Goal: Check status: Check status

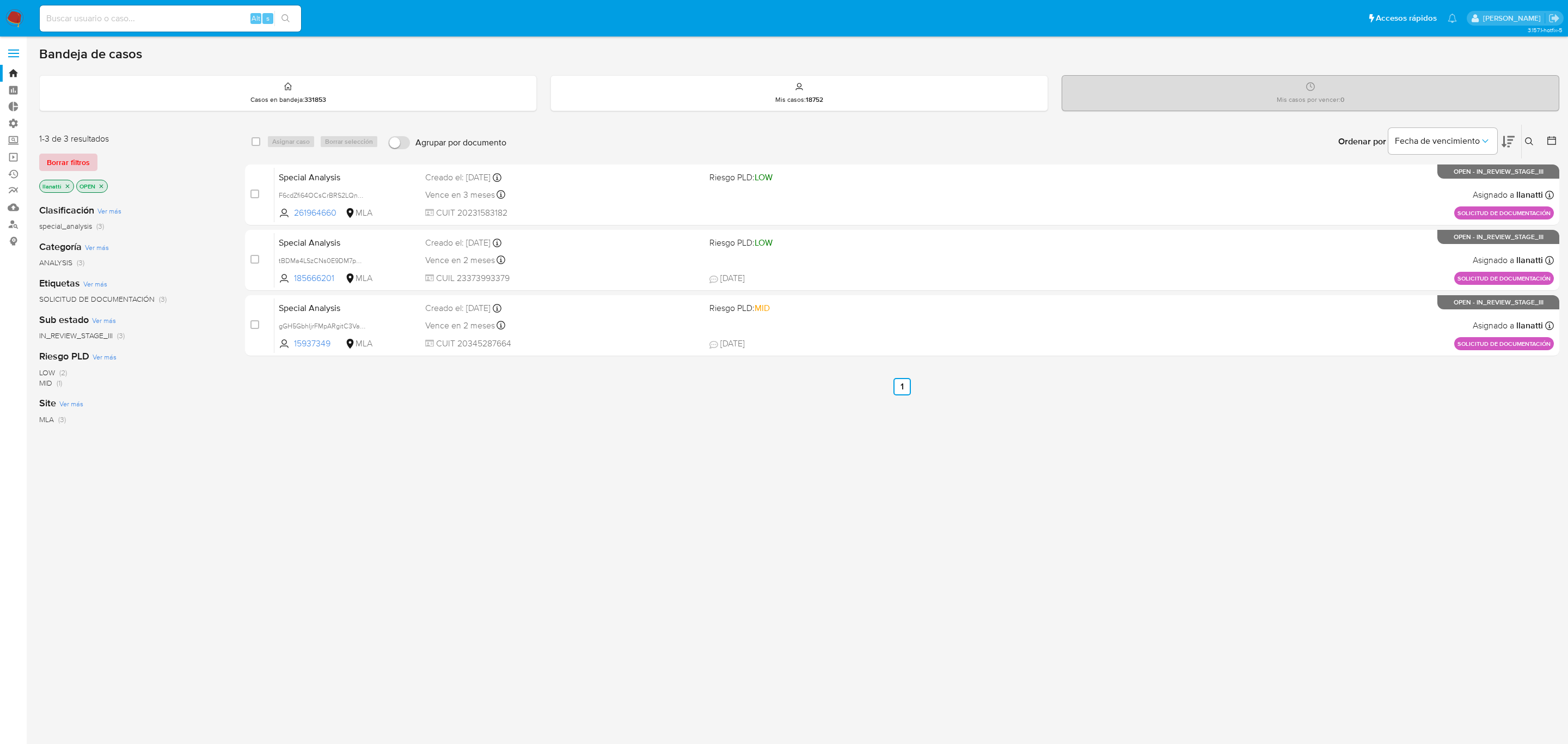
click at [80, 166] on span "Borrar filtros" at bounding box center [68, 162] width 43 height 15
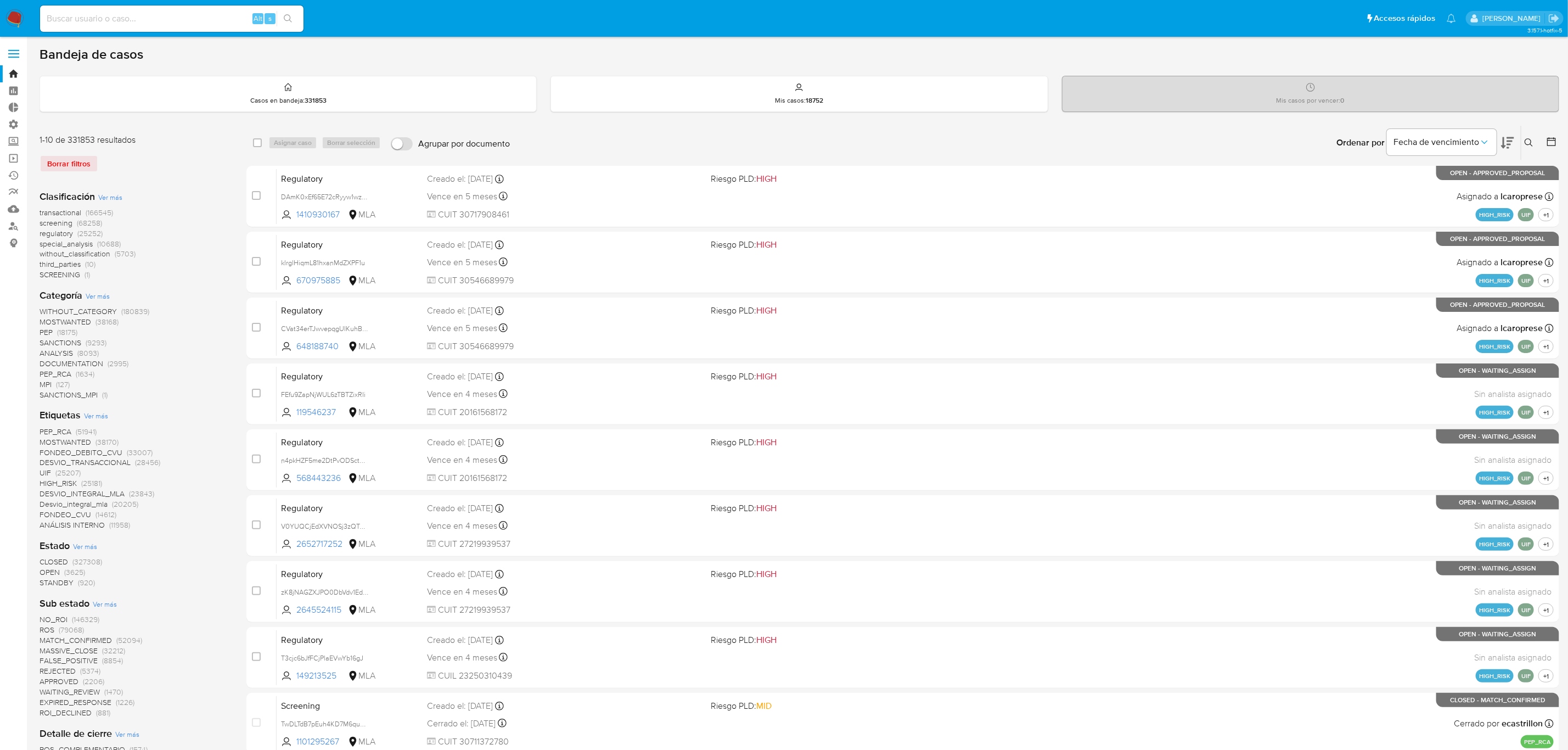
click at [1548, 143] on icon at bounding box center [1552, 141] width 11 height 11
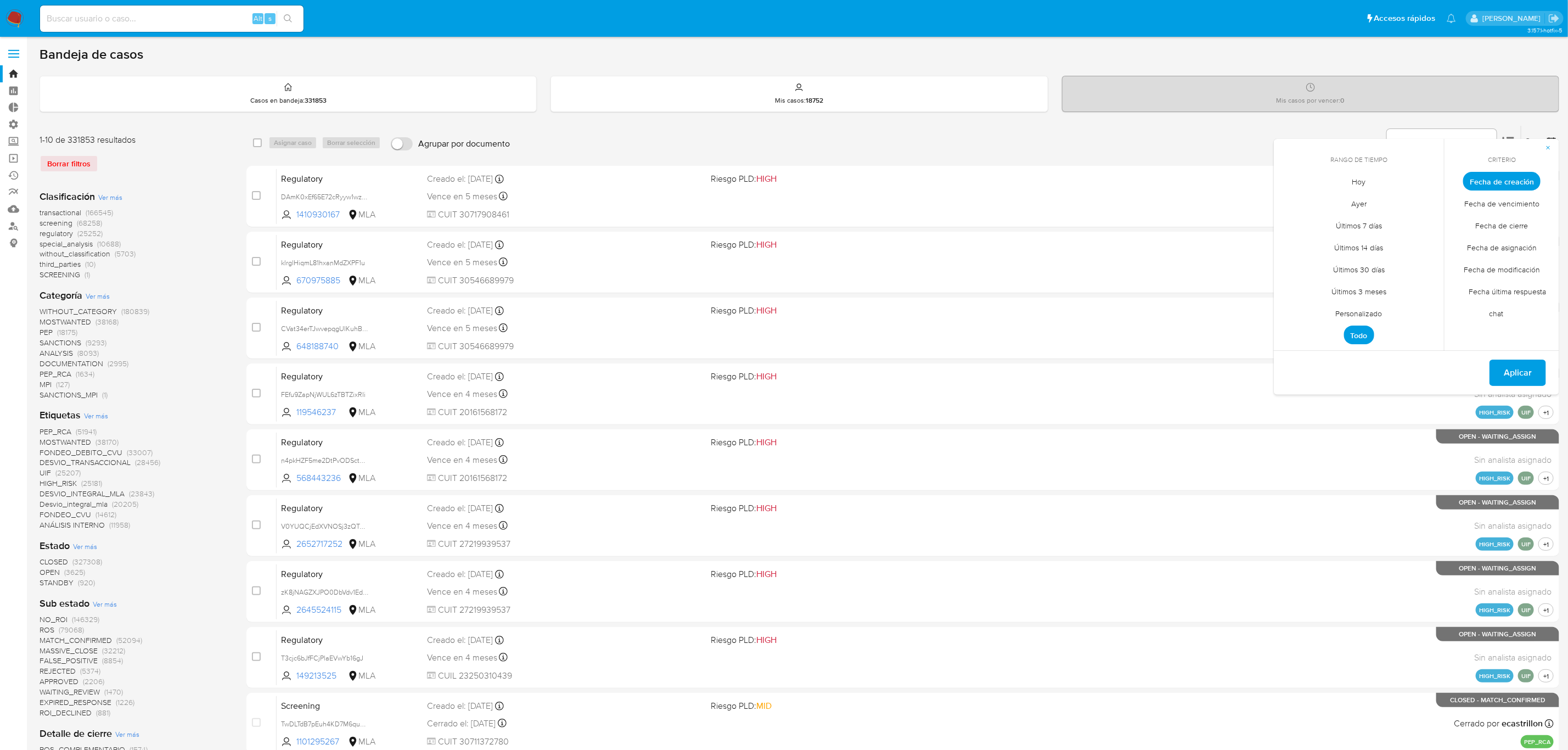
click at [1361, 315] on span "Personalizado" at bounding box center [1359, 313] width 70 height 22
click at [1287, 206] on icon "Mes anterior" at bounding box center [1291, 201] width 13 height 13
click at [1361, 285] on button "12" at bounding box center [1359, 286] width 18 height 18
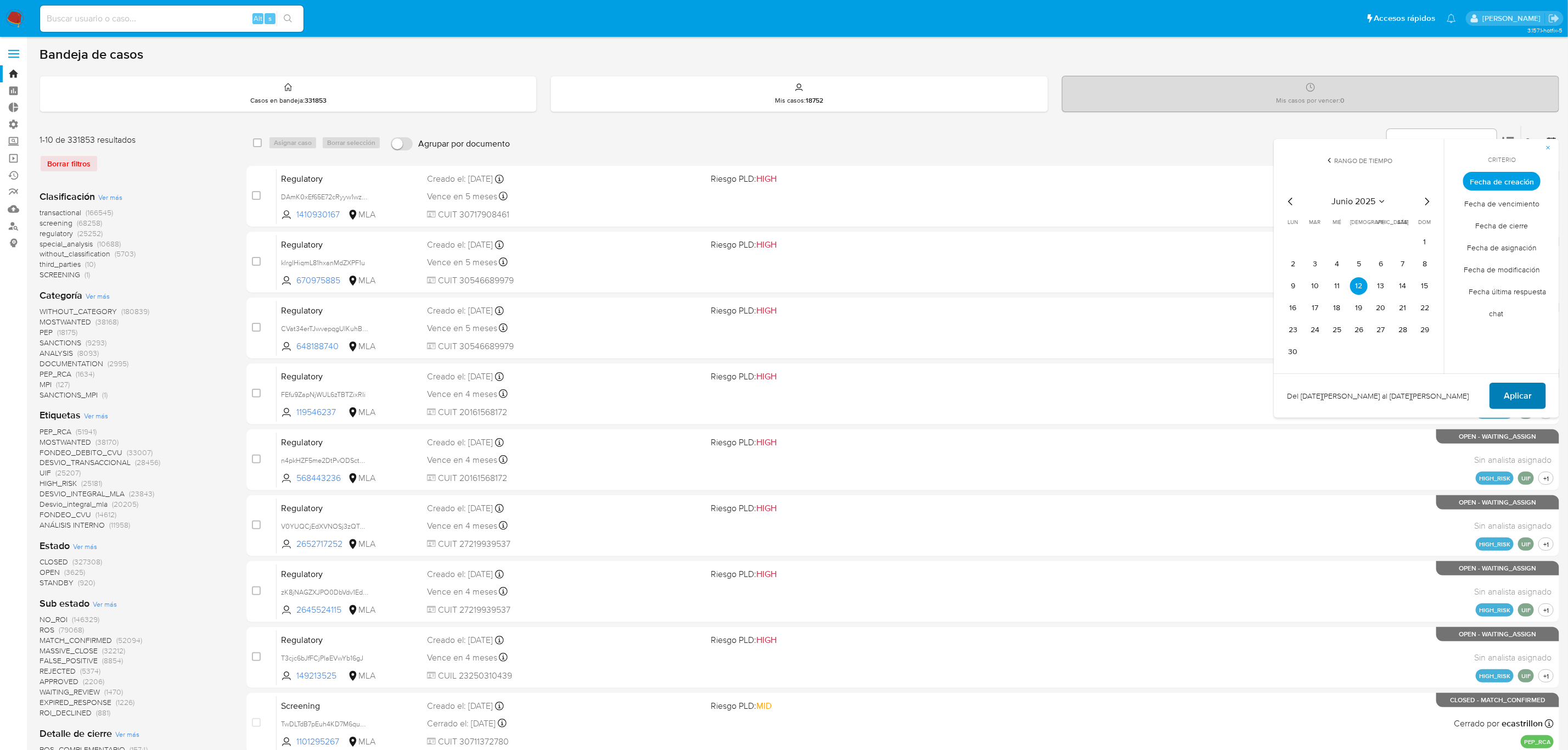
click at [1524, 391] on span "Aplicar" at bounding box center [1517, 396] width 28 height 24
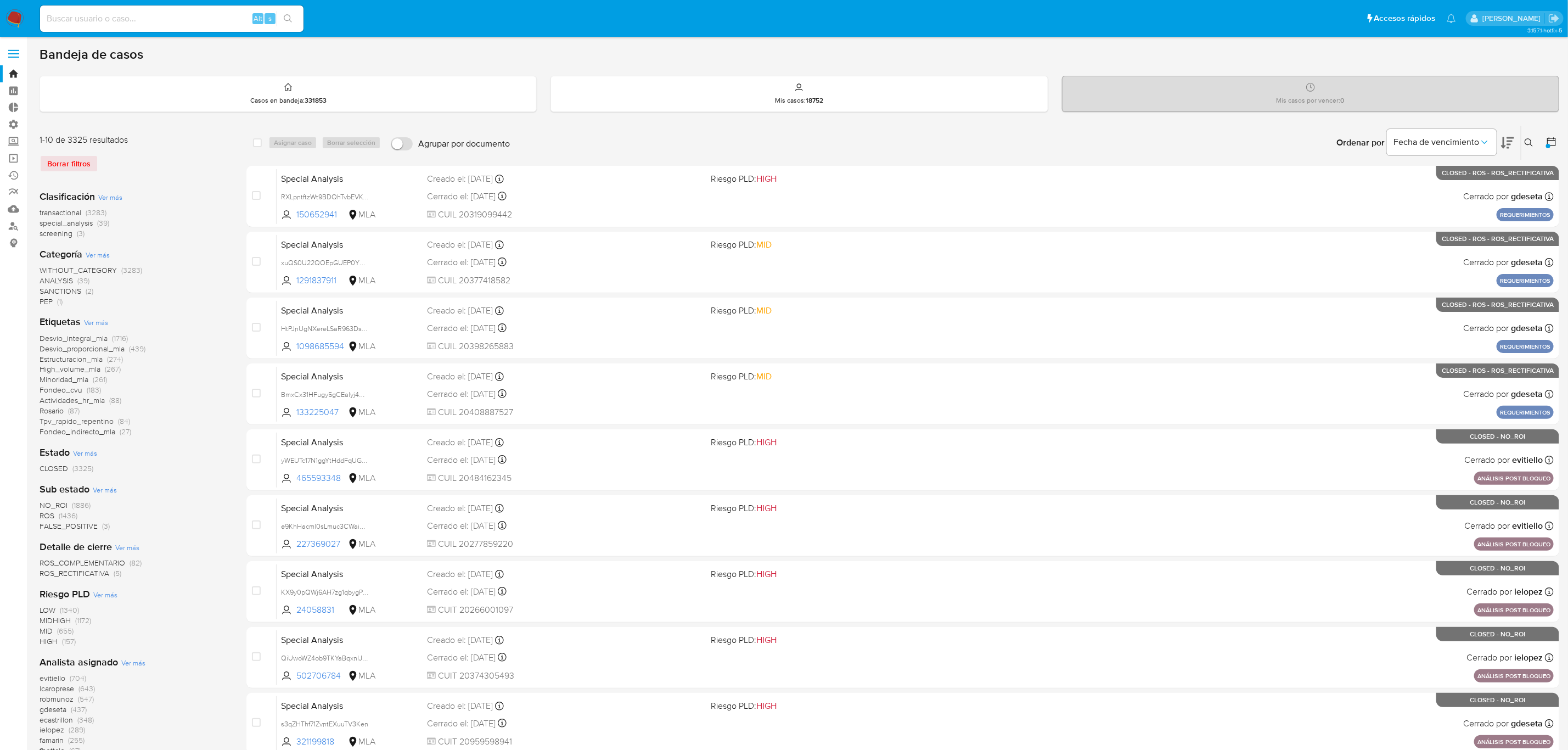
click at [1546, 139] on icon at bounding box center [1552, 141] width 11 height 11
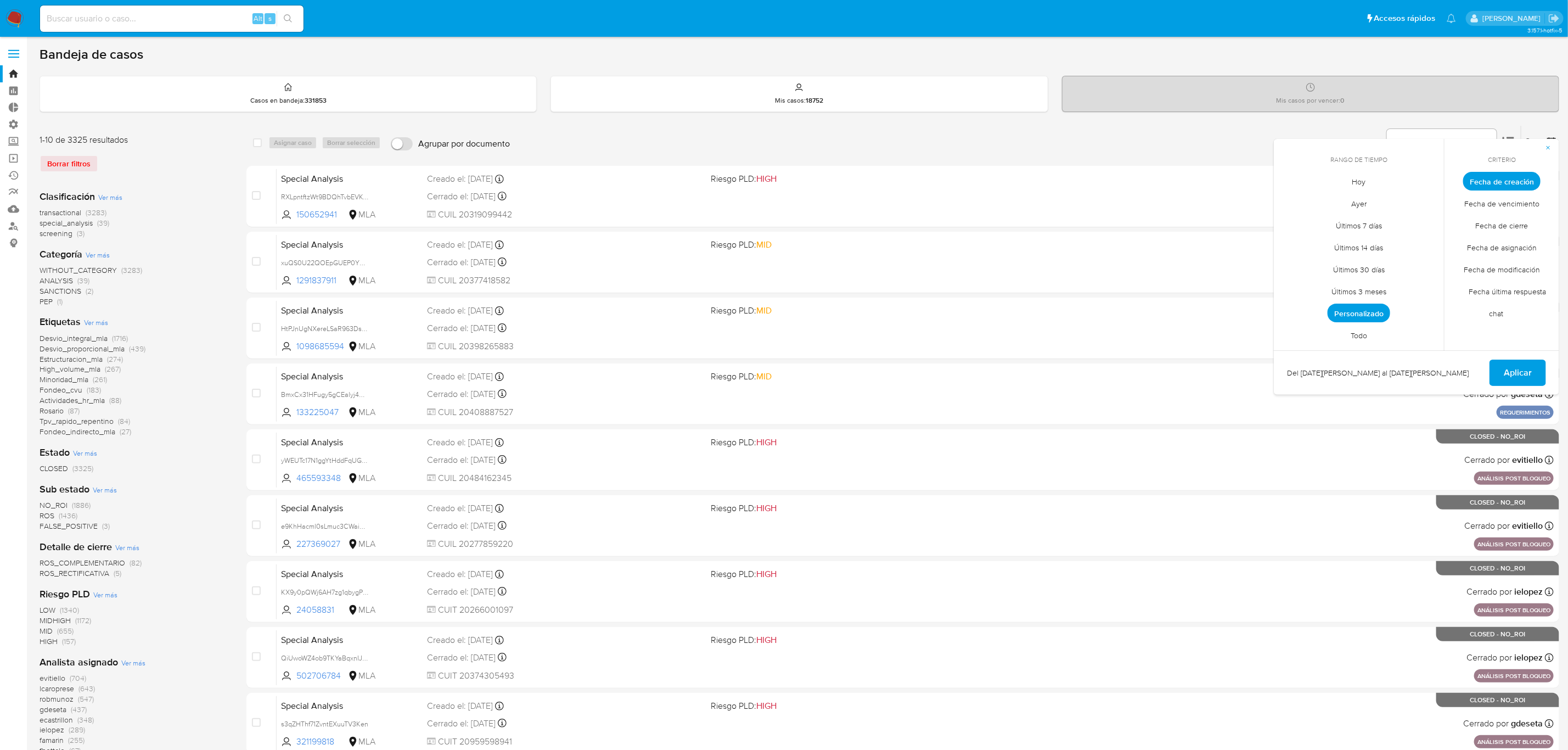
click at [1356, 308] on span "Personalizado" at bounding box center [1359, 313] width 63 height 19
click at [1430, 197] on icon "Mes siguiente" at bounding box center [1427, 201] width 13 height 13
click at [1287, 200] on icon "Mes anterior" at bounding box center [1291, 201] width 13 height 13
click at [1404, 261] on button "12" at bounding box center [1403, 264] width 18 height 18
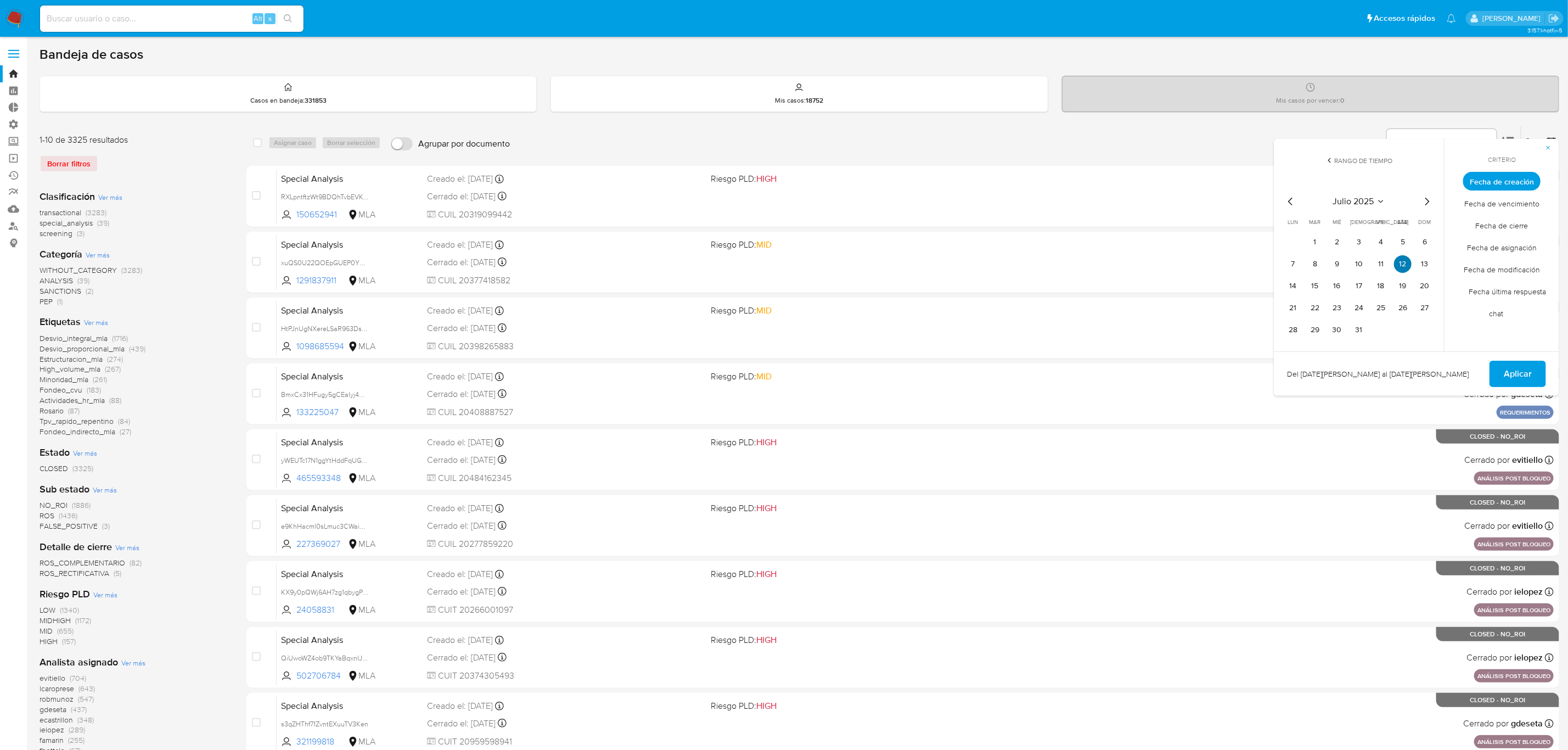
click at [1404, 261] on button "12" at bounding box center [1403, 264] width 18 height 18
click at [1505, 376] on span "Aplicar" at bounding box center [1517, 374] width 28 height 24
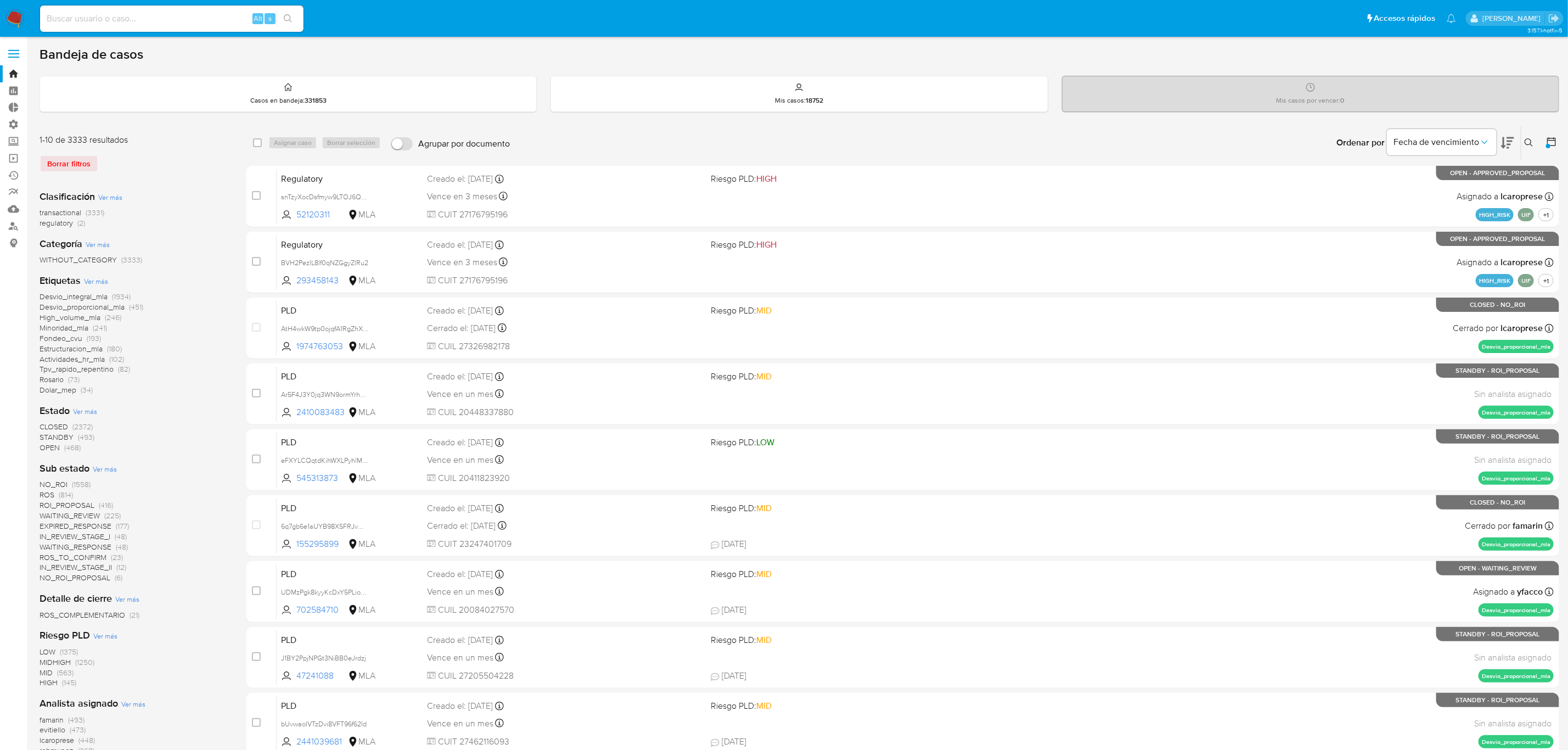
click at [103, 276] on span "Ver más" at bounding box center [96, 281] width 24 height 10
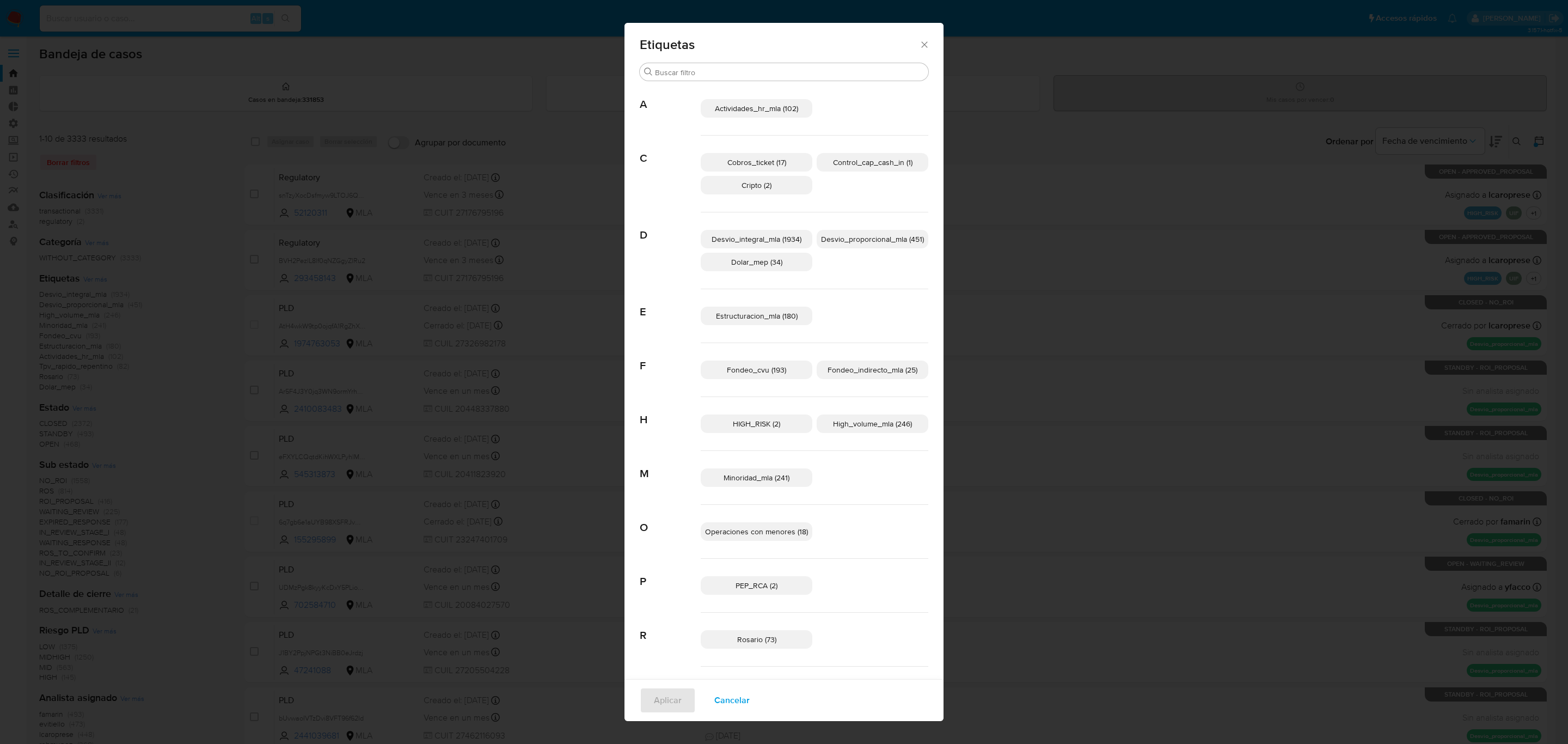
click at [754, 105] on span "Actividades_hr_mla (102)" at bounding box center [757, 108] width 83 height 11
click at [877, 155] on p "Control_cap_cash_in (1)" at bounding box center [873, 162] width 111 height 19
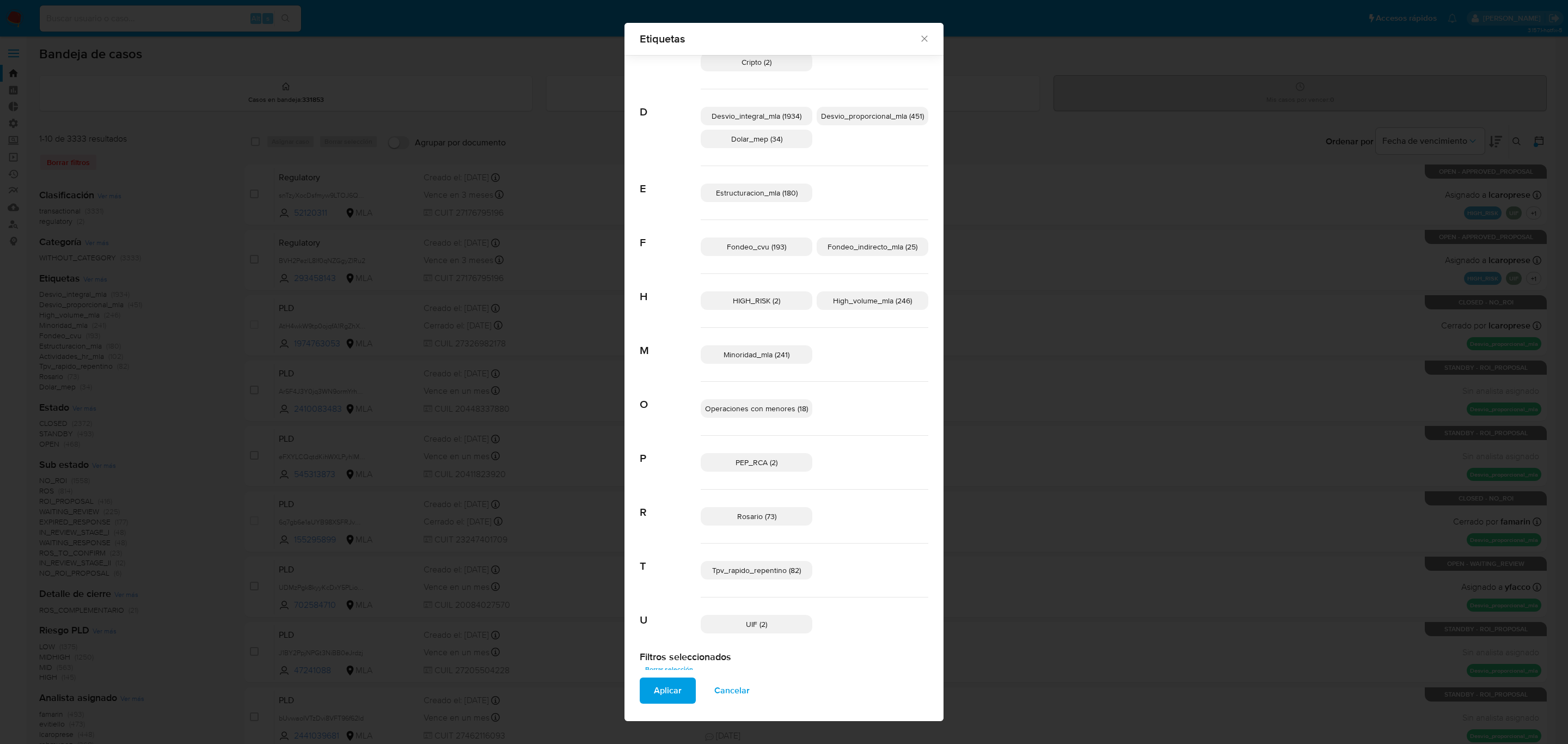
scroll to position [136, 0]
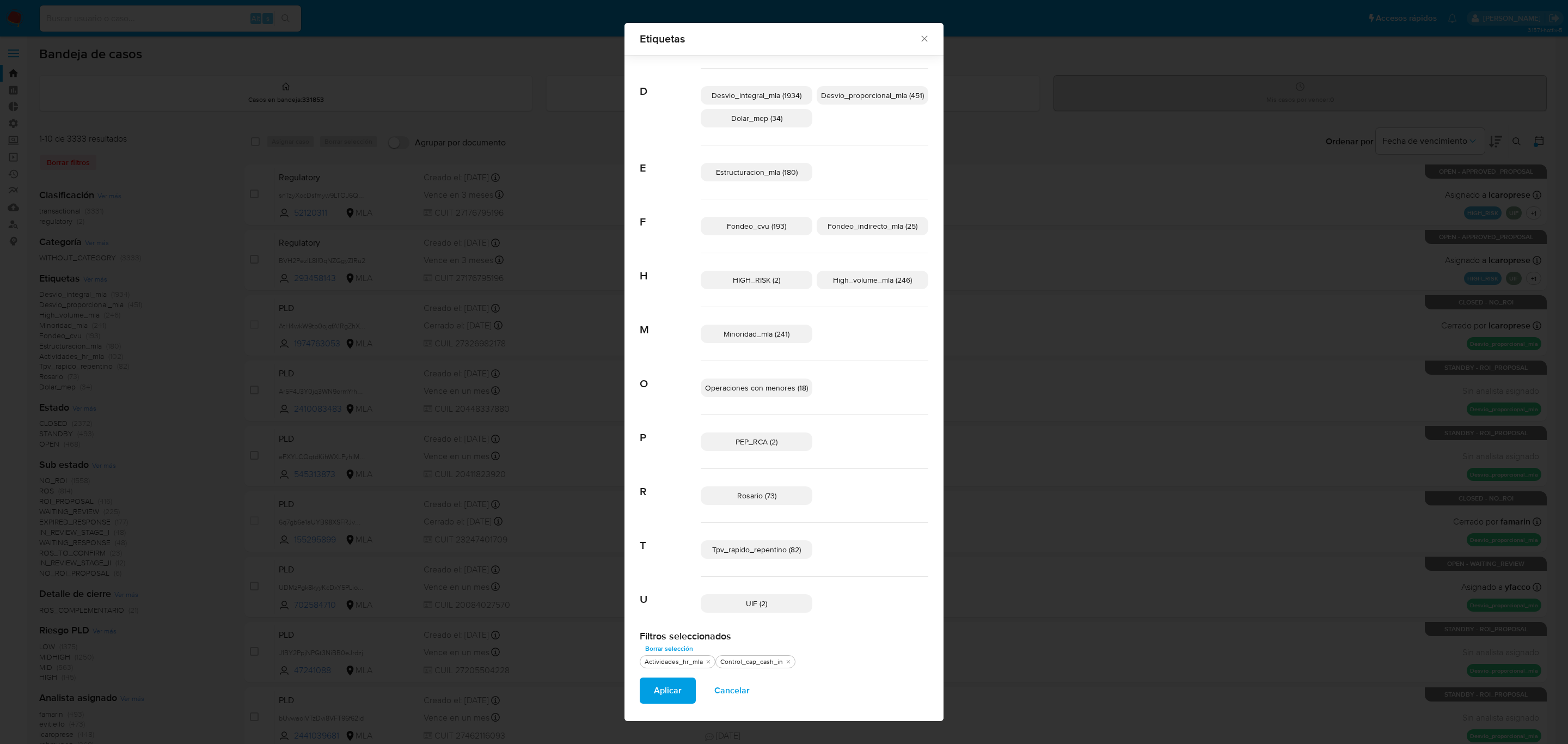
click at [753, 554] on span "Tpv_rapido_repentino (82)" at bounding box center [757, 549] width 89 height 11
click at [665, 688] on span "Aplicar" at bounding box center [667, 691] width 27 height 24
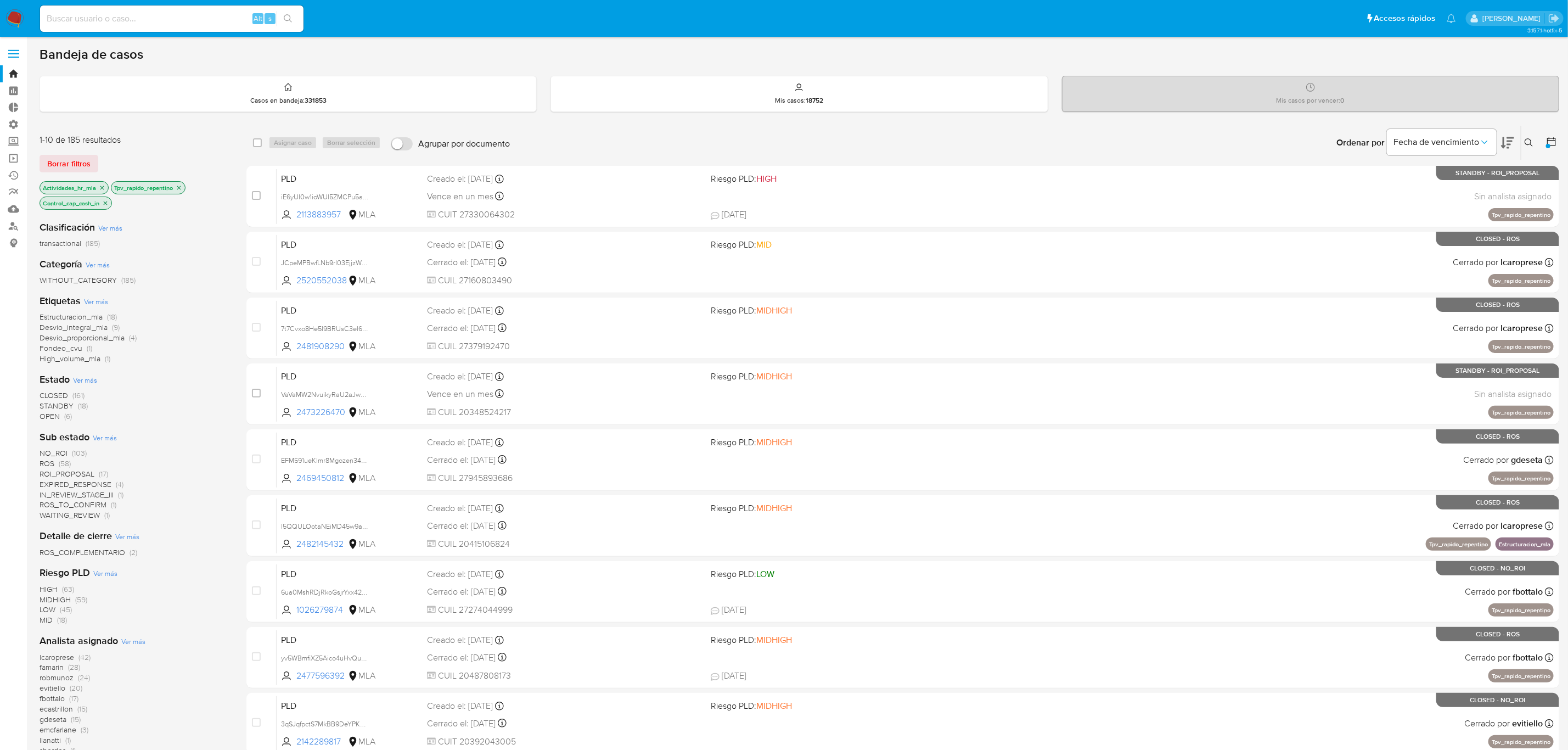
click at [185, 185] on p "Tpv_rapido_repentino" at bounding box center [148, 188] width 74 height 12
click at [183, 185] on icon "close-filter" at bounding box center [179, 188] width 7 height 7
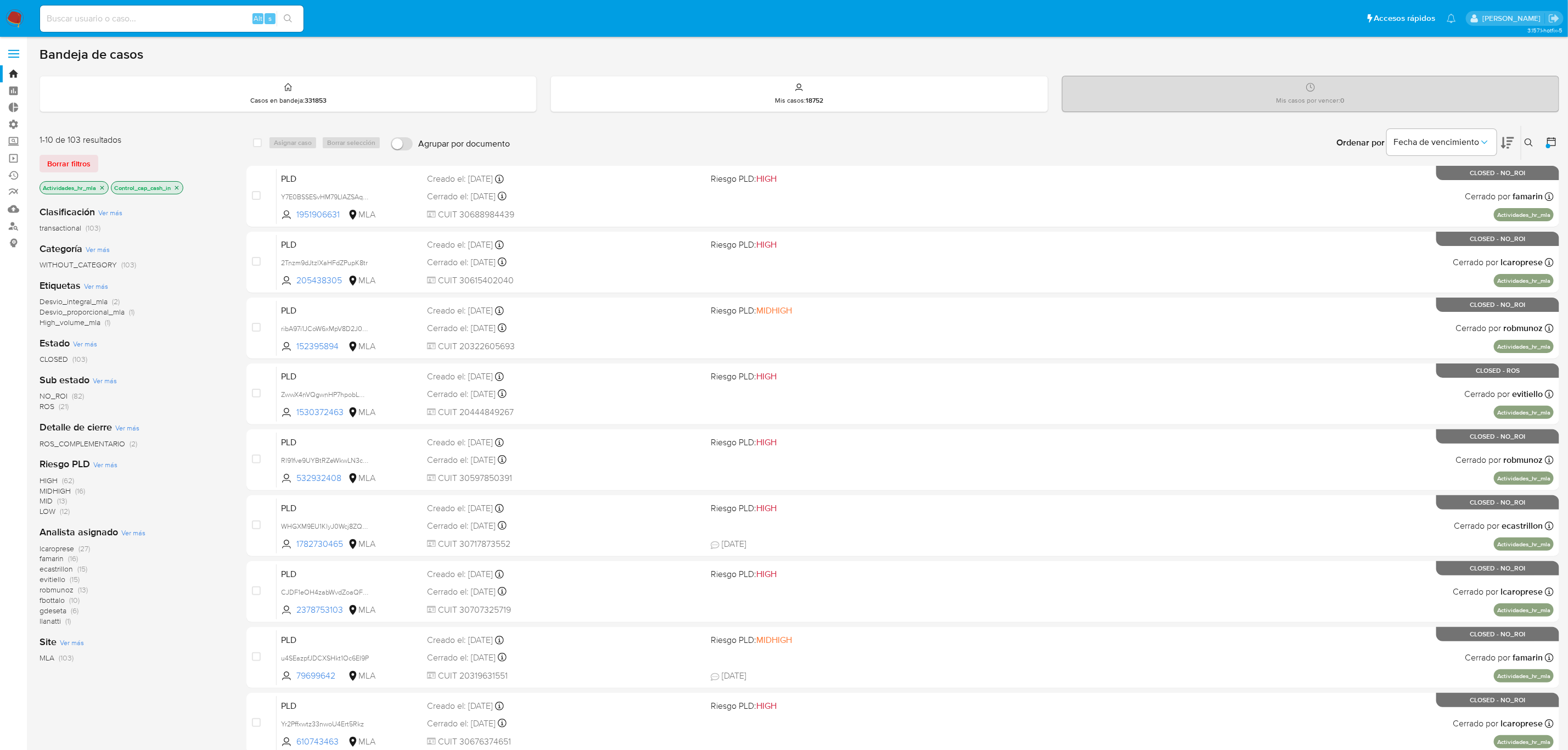
click at [99, 285] on span "Ver más" at bounding box center [96, 286] width 24 height 10
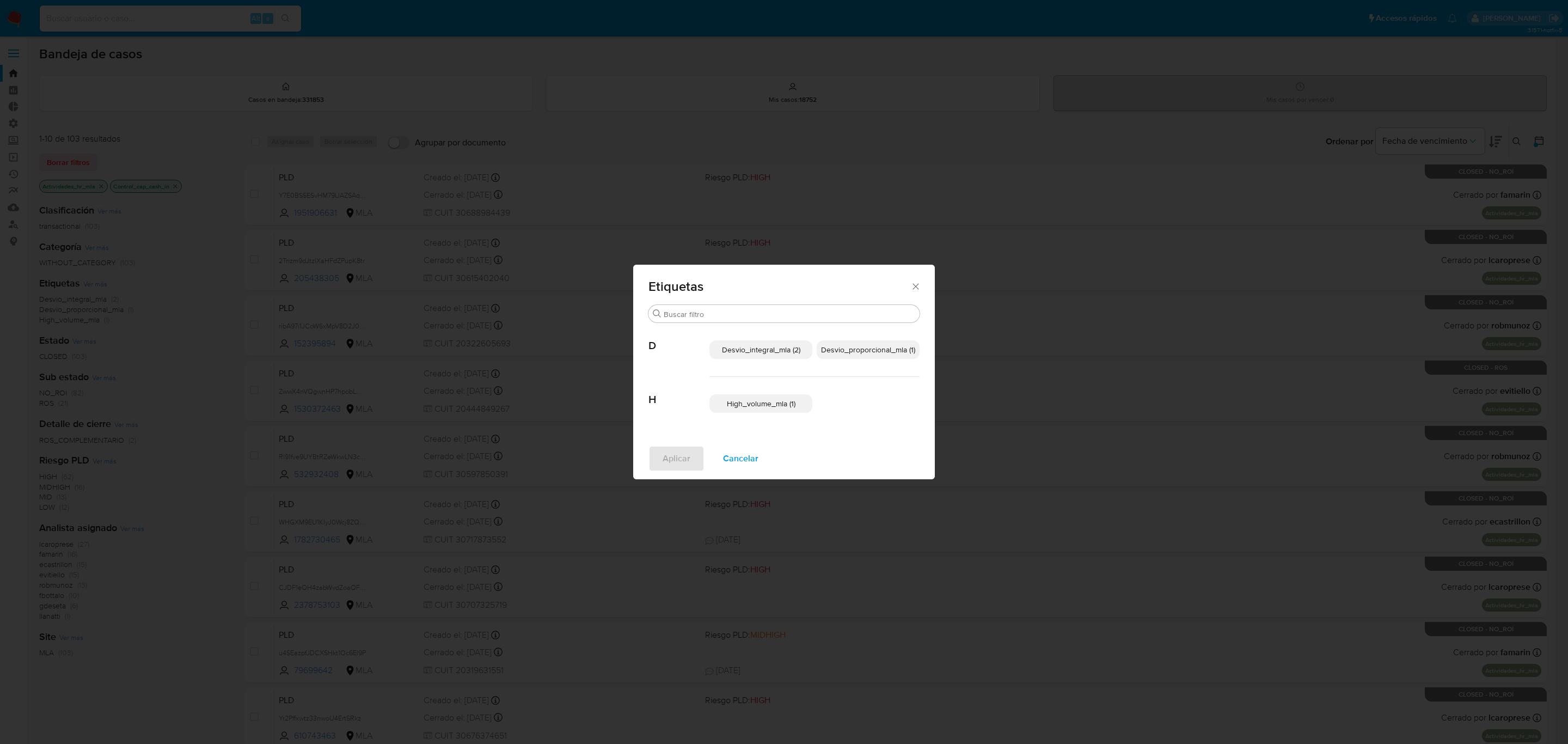
drag, startPoint x: 727, startPoint y: 453, endPoint x: 592, endPoint y: 398, distance: 145.8
click at [725, 453] on span "Cancelar" at bounding box center [740, 459] width 36 height 24
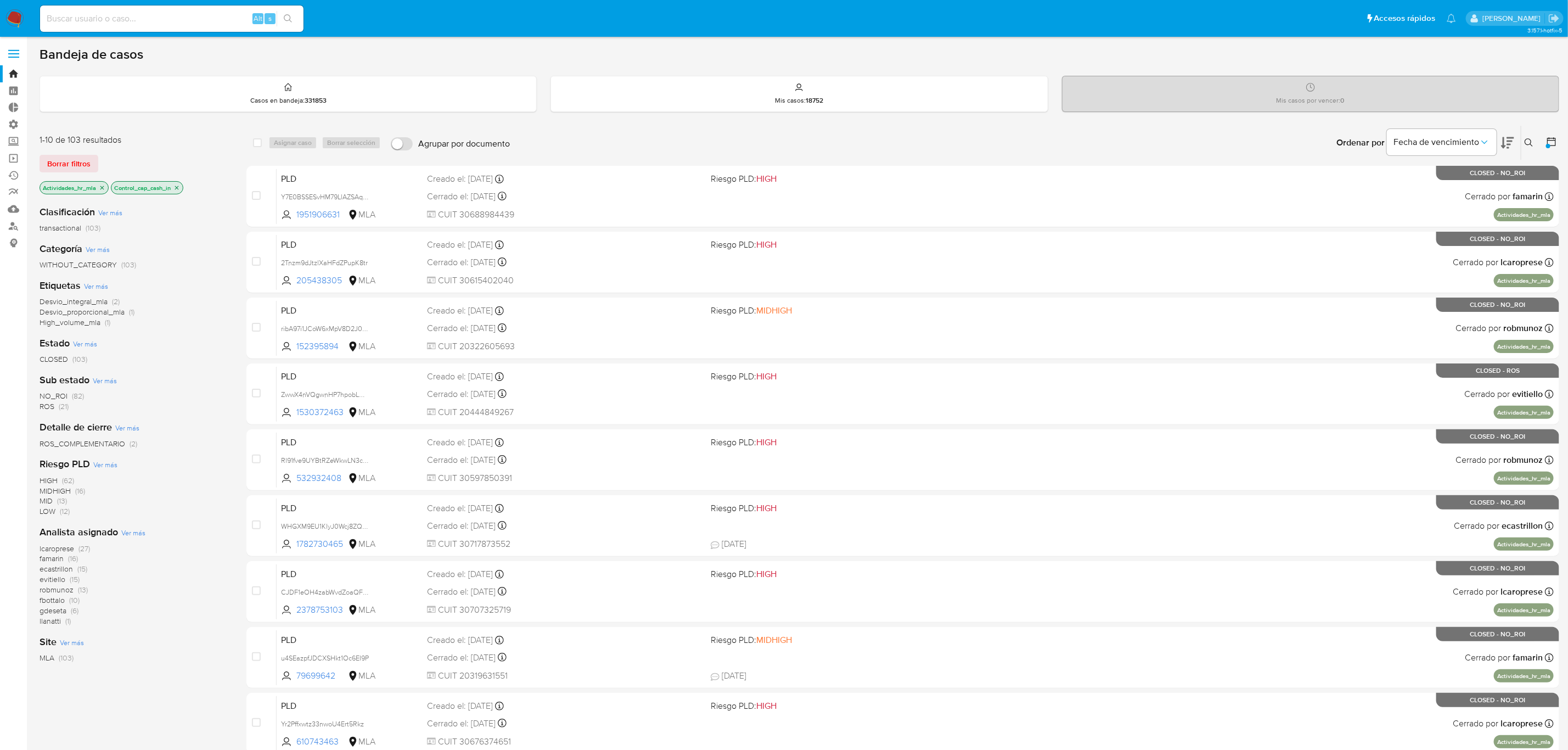
click at [104, 187] on icon "close-filter" at bounding box center [102, 188] width 7 height 7
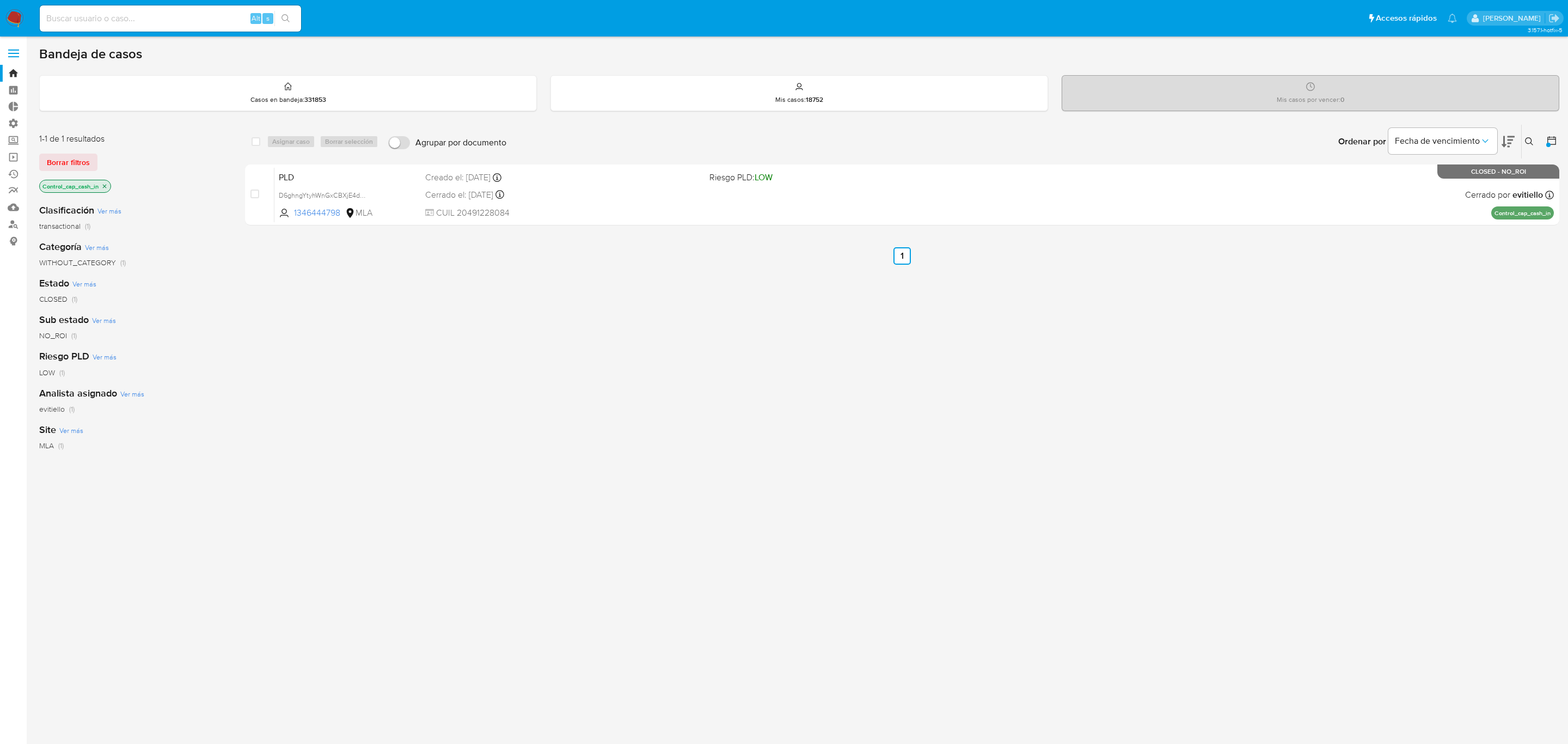
click at [106, 185] on icon "close-filter" at bounding box center [105, 186] width 4 height 4
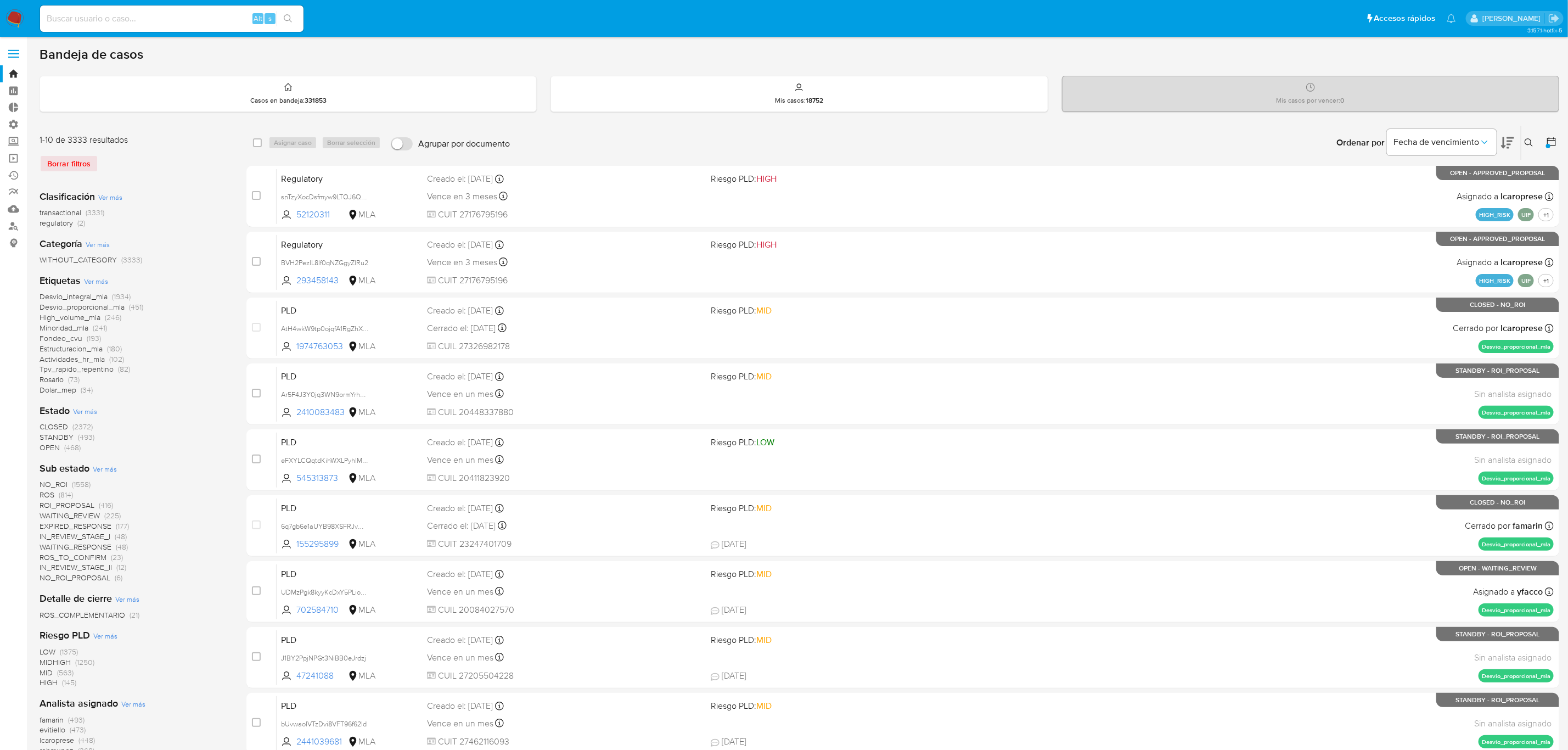
click at [89, 281] on span "Ver más" at bounding box center [96, 281] width 24 height 10
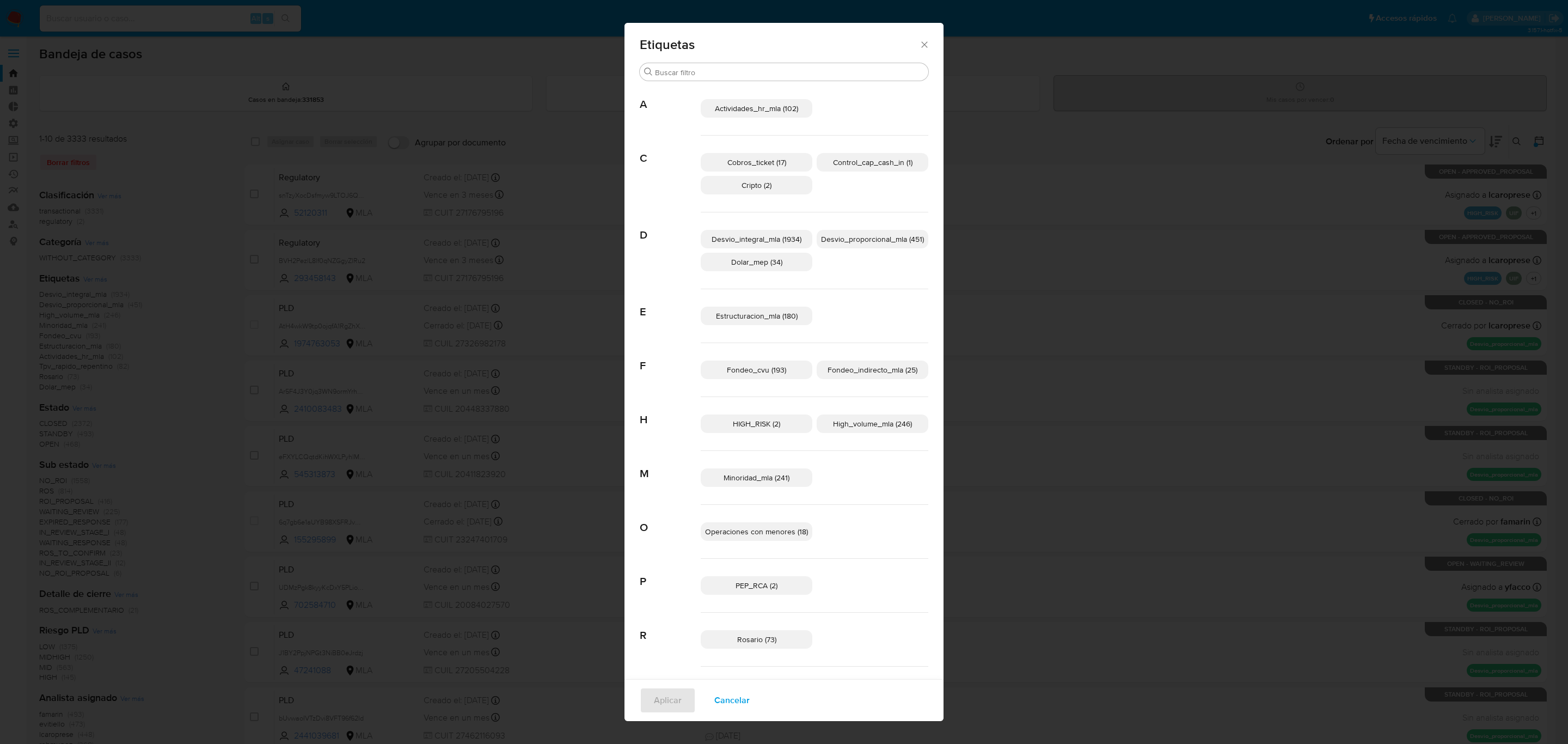
click at [758, 107] on span "Actividades_hr_mla (102)" at bounding box center [757, 108] width 83 height 11
click at [871, 158] on span "Control_cap_cash_in (1)" at bounding box center [873, 162] width 80 height 11
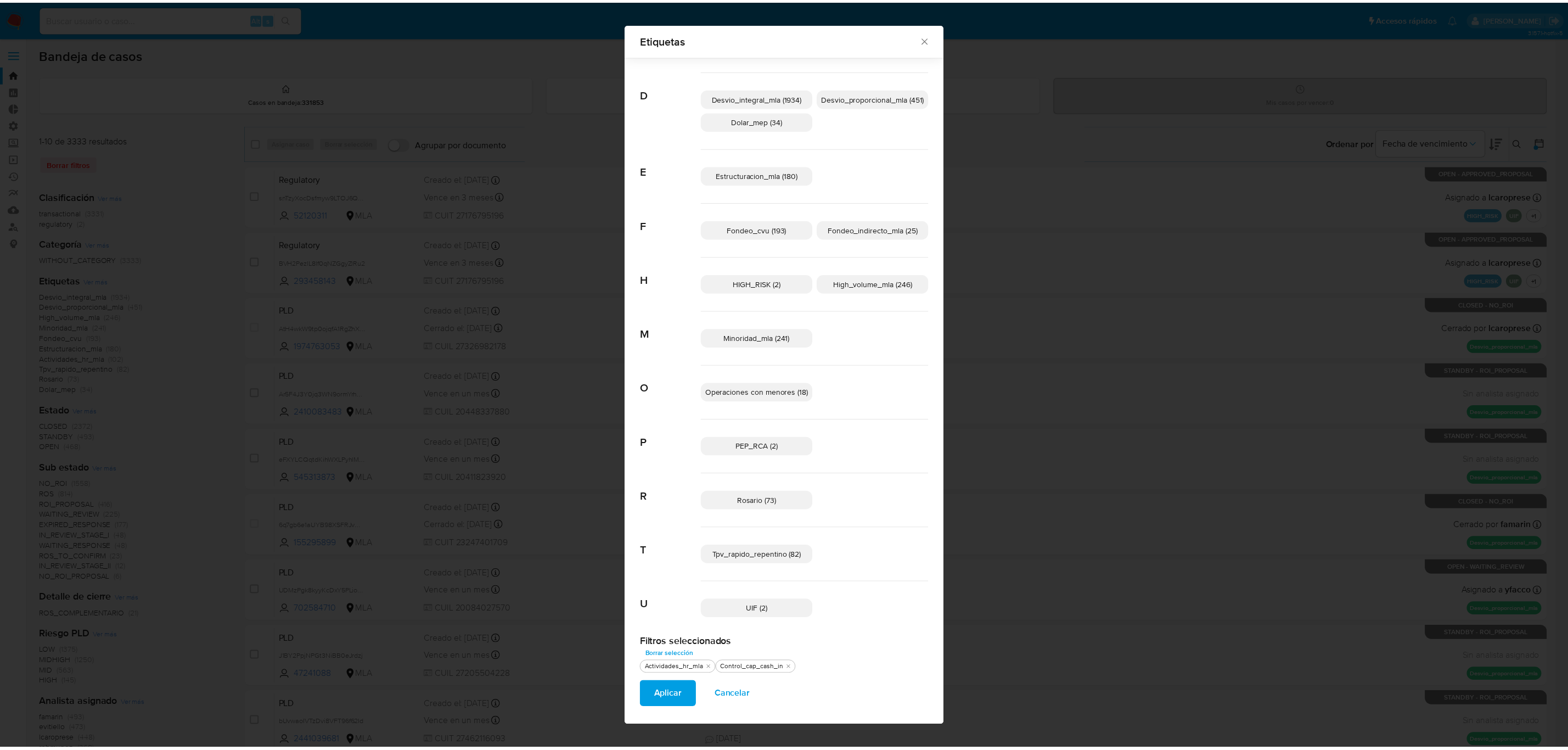
scroll to position [137, 0]
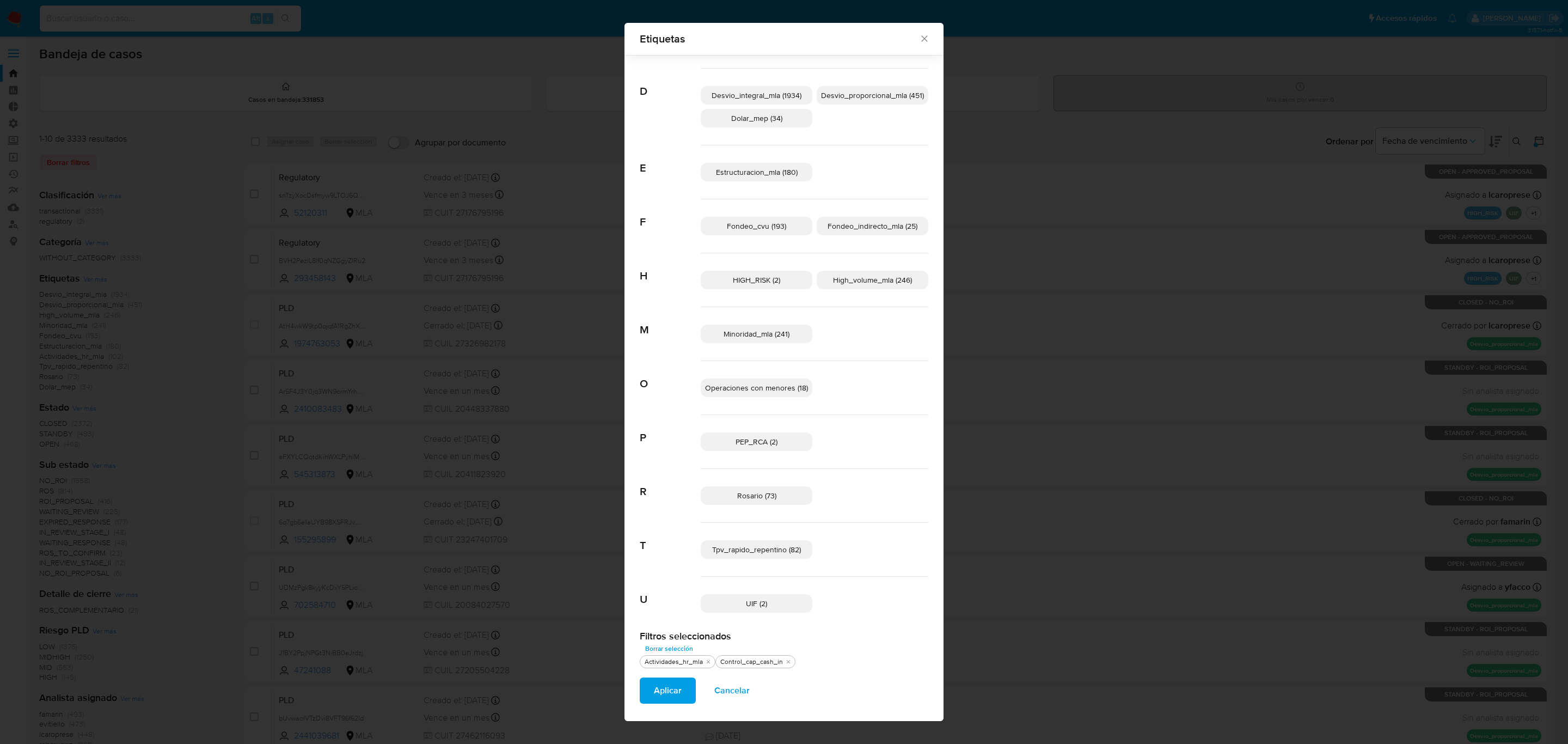
click at [745, 500] on span "Rosario (73)" at bounding box center [757, 496] width 39 height 11
click at [671, 693] on span "Aplicar" at bounding box center [667, 691] width 27 height 24
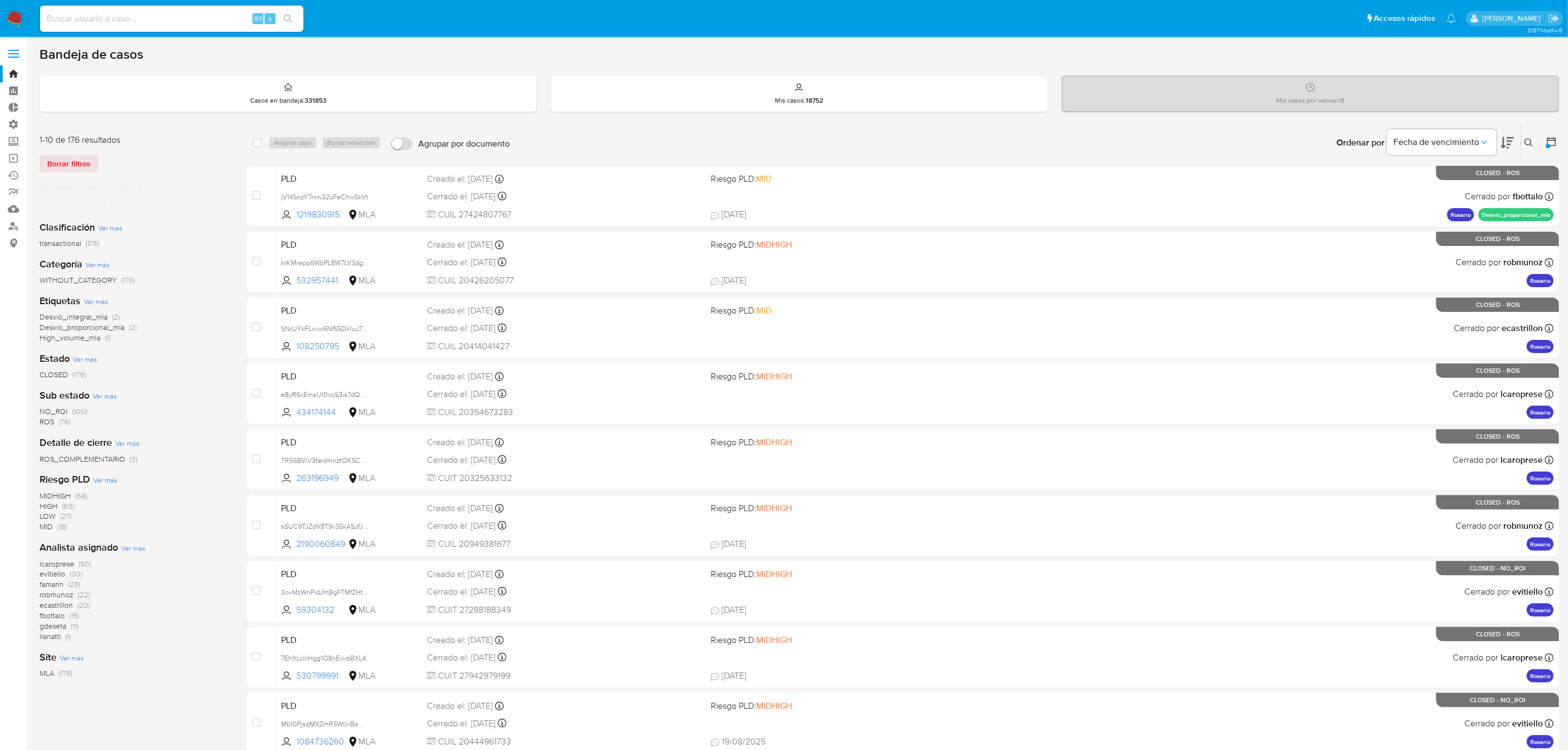
click at [165, 14] on input at bounding box center [172, 18] width 264 height 14
click at [77, 156] on span "Borrar filtros" at bounding box center [69, 164] width 43 height 16
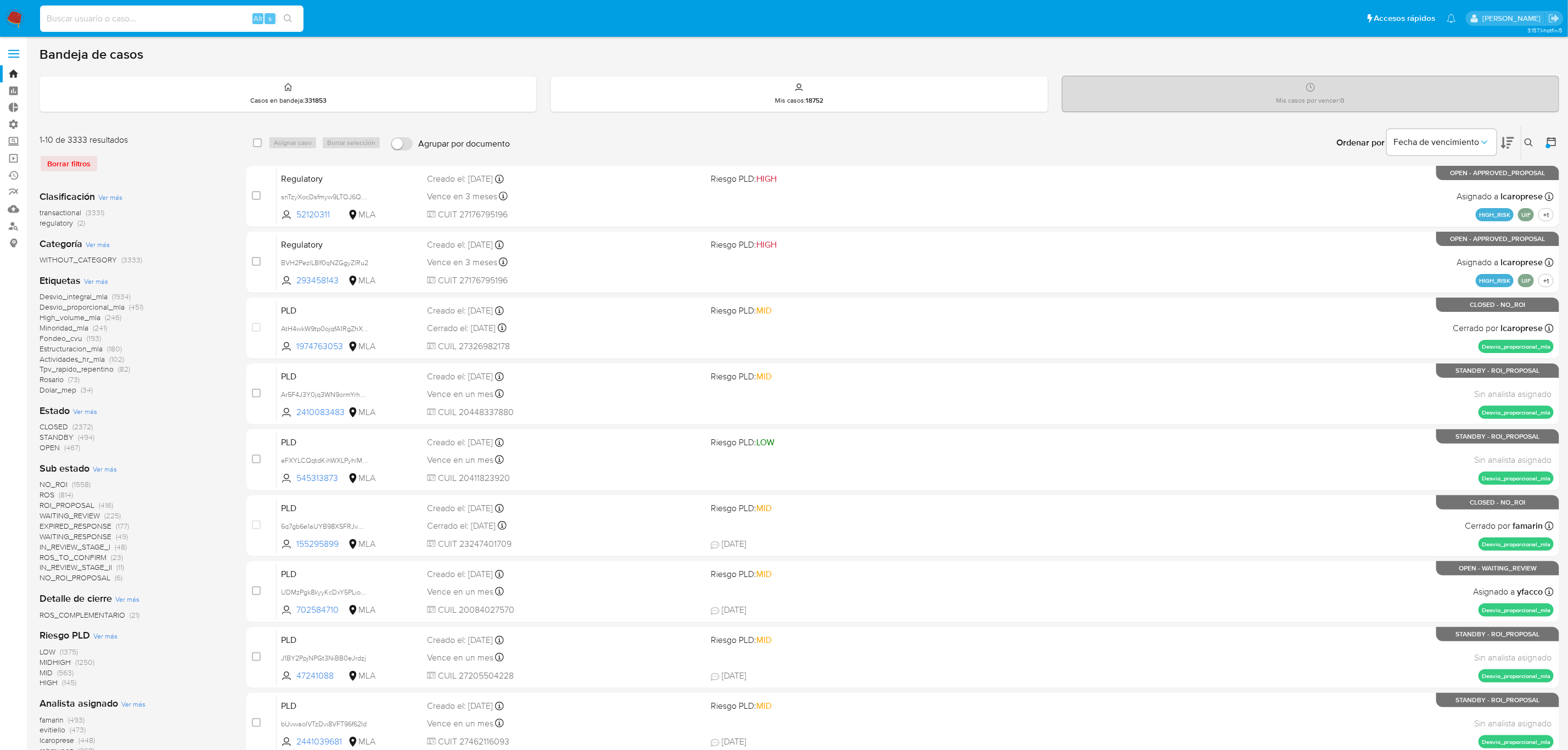
click at [125, 22] on input at bounding box center [172, 18] width 264 height 14
paste input "whCc0bmICBUlIrjIAOF82aGp"
type input "whCc0bmICBUlIrjIAOF82aGp"
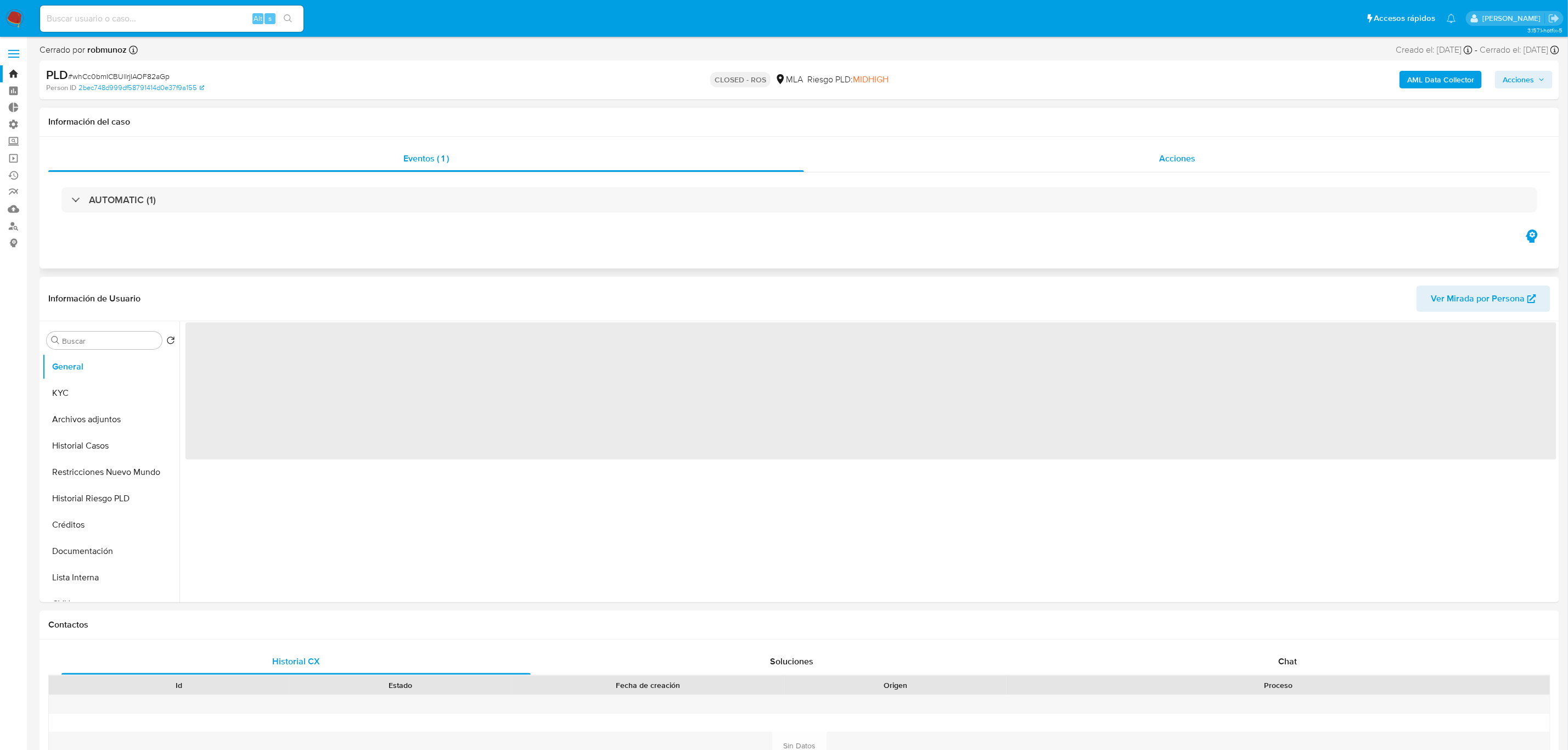
click at [1176, 148] on div "Acciones" at bounding box center [1177, 158] width 746 height 26
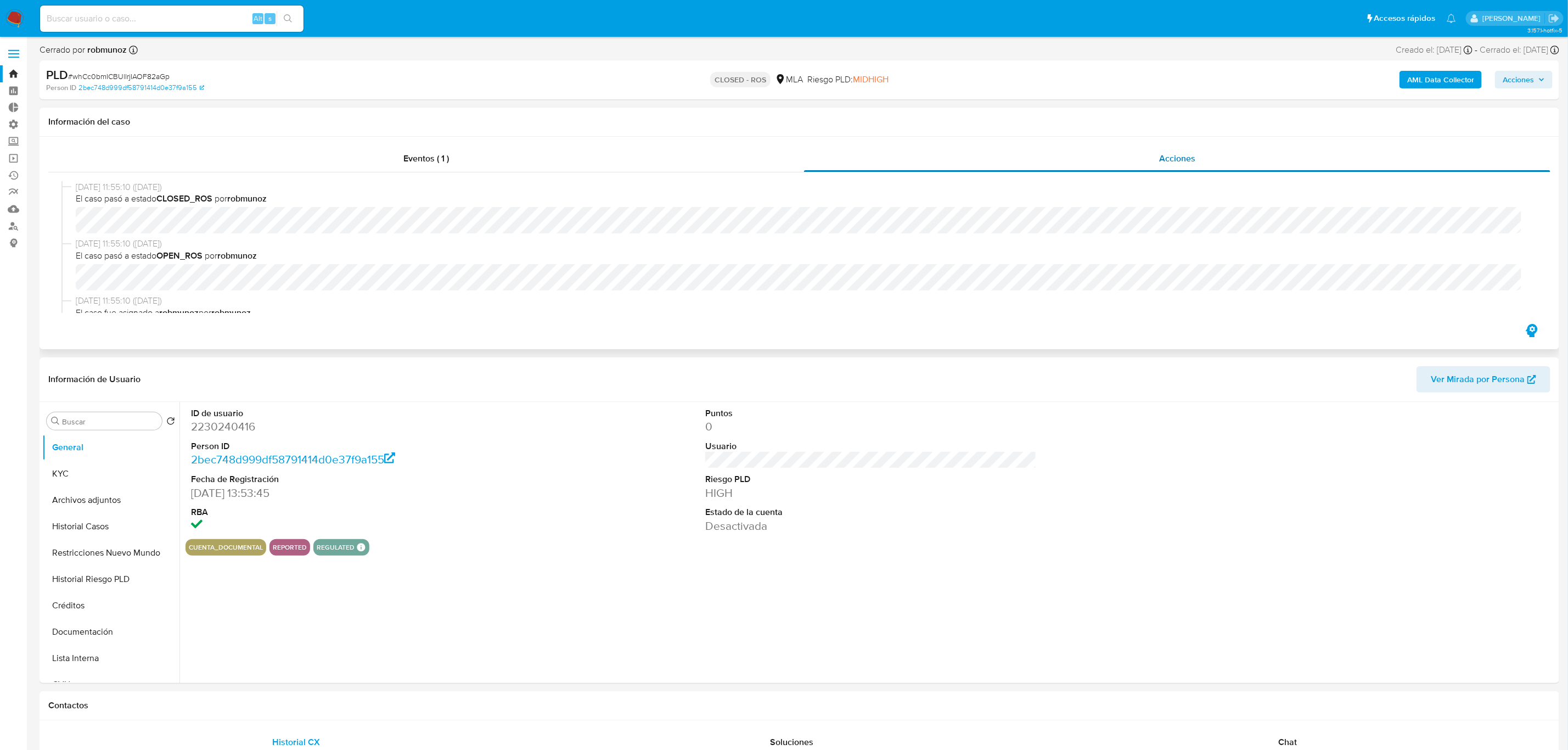
select select "10"
click at [106, 523] on button "Historial Casos" at bounding box center [107, 526] width 128 height 26
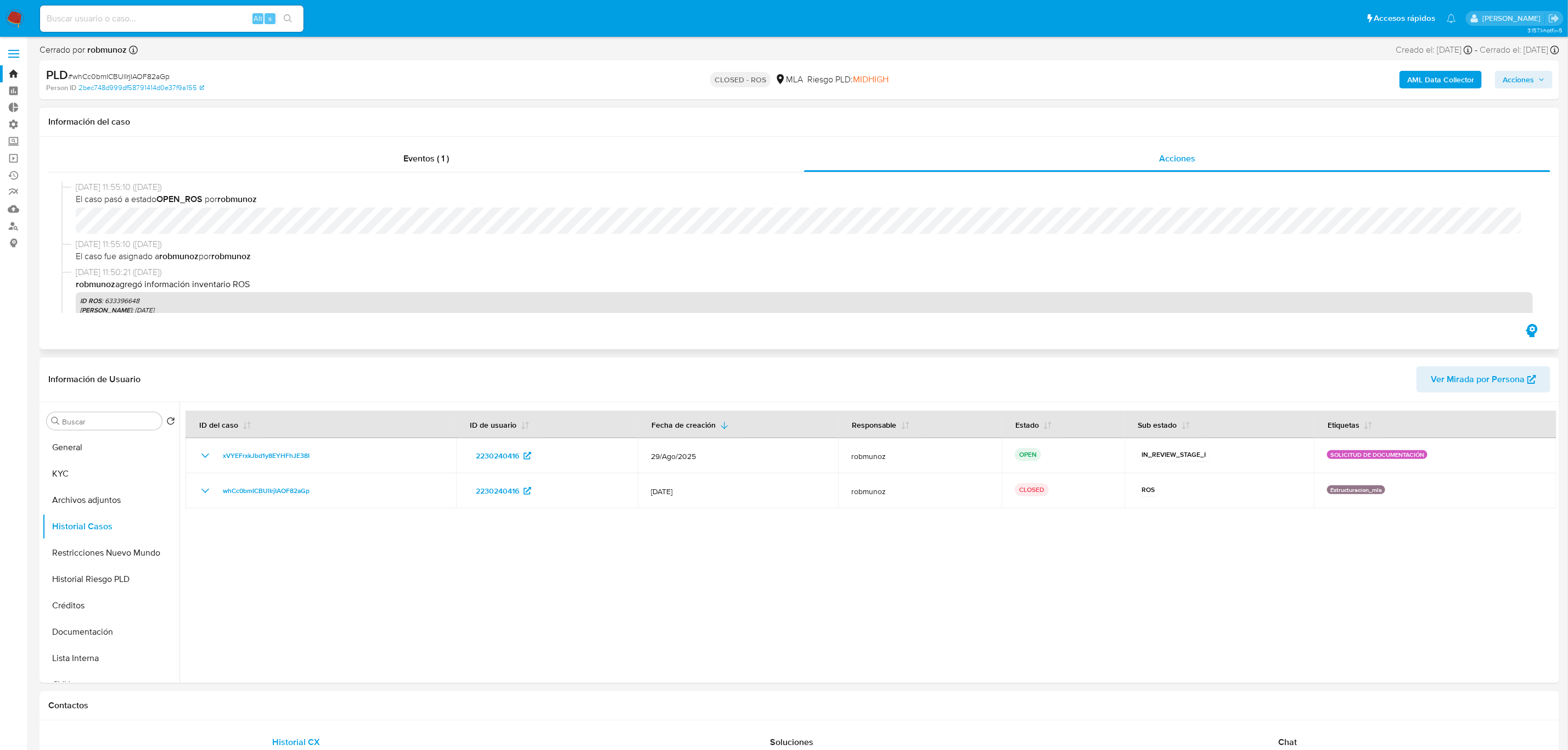
scroll to position [83, 0]
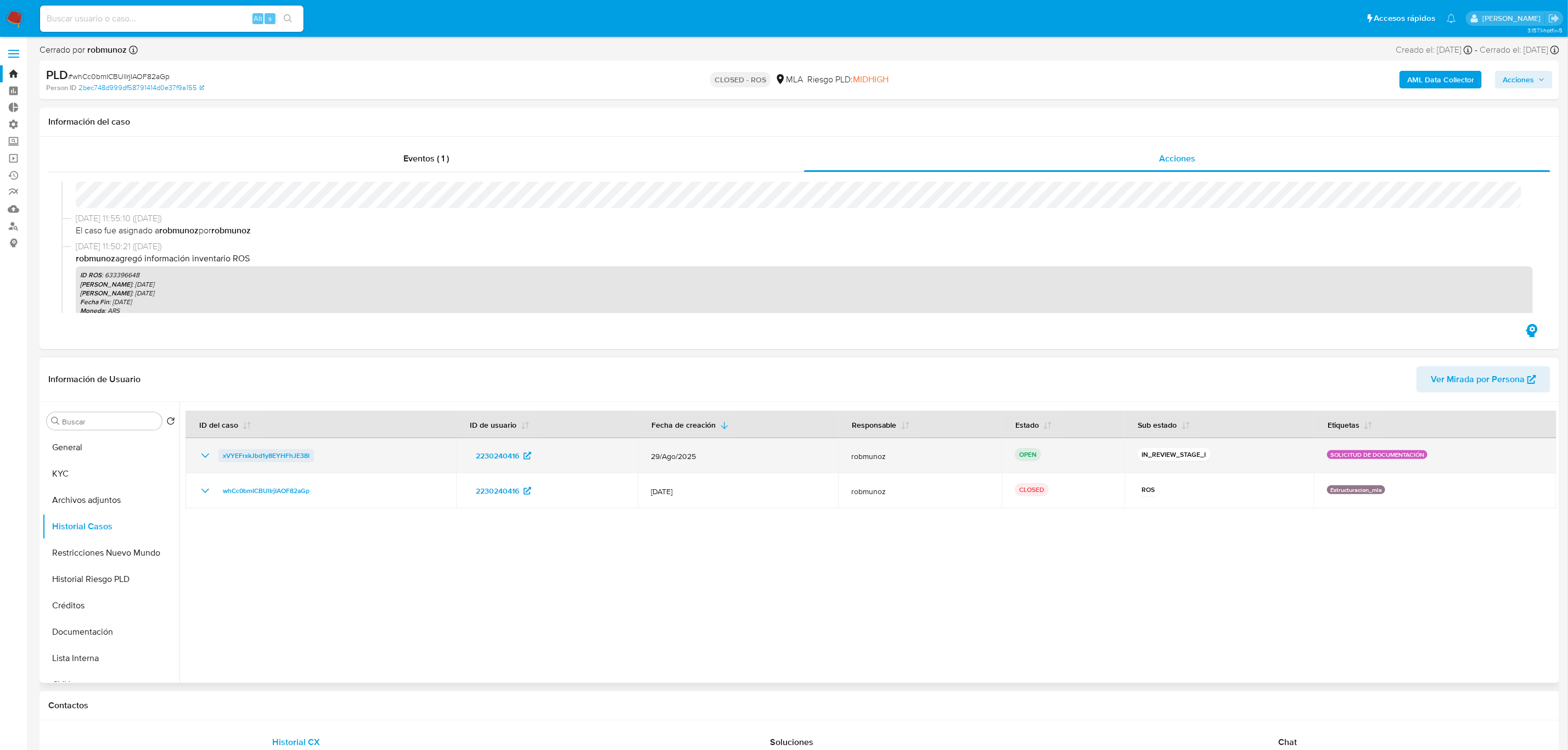
click at [279, 456] on span "xVYEFrxkJbd1y8EYHFhJE38I" at bounding box center [266, 455] width 87 height 13
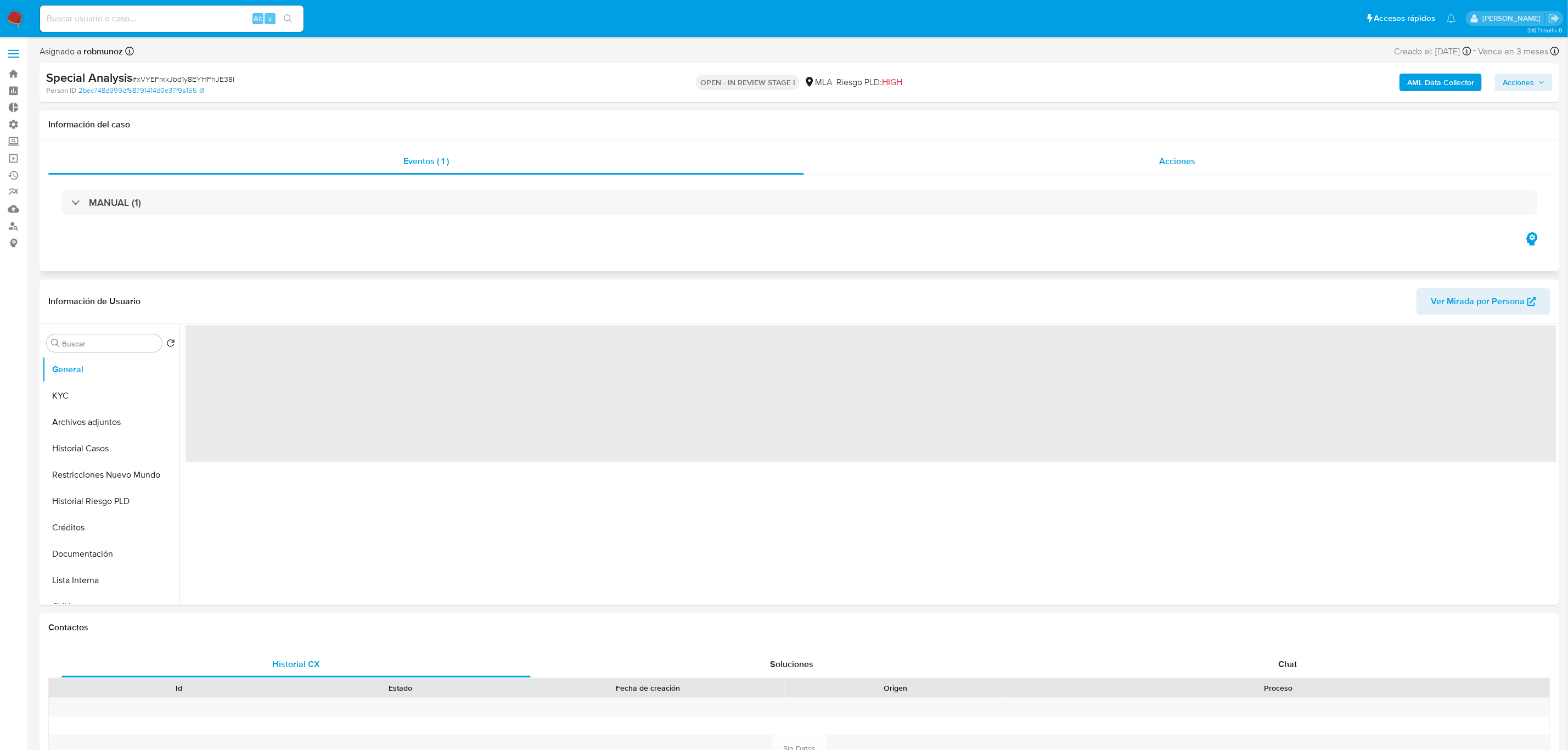
click at [1218, 159] on div "Acciones" at bounding box center [1177, 161] width 746 height 26
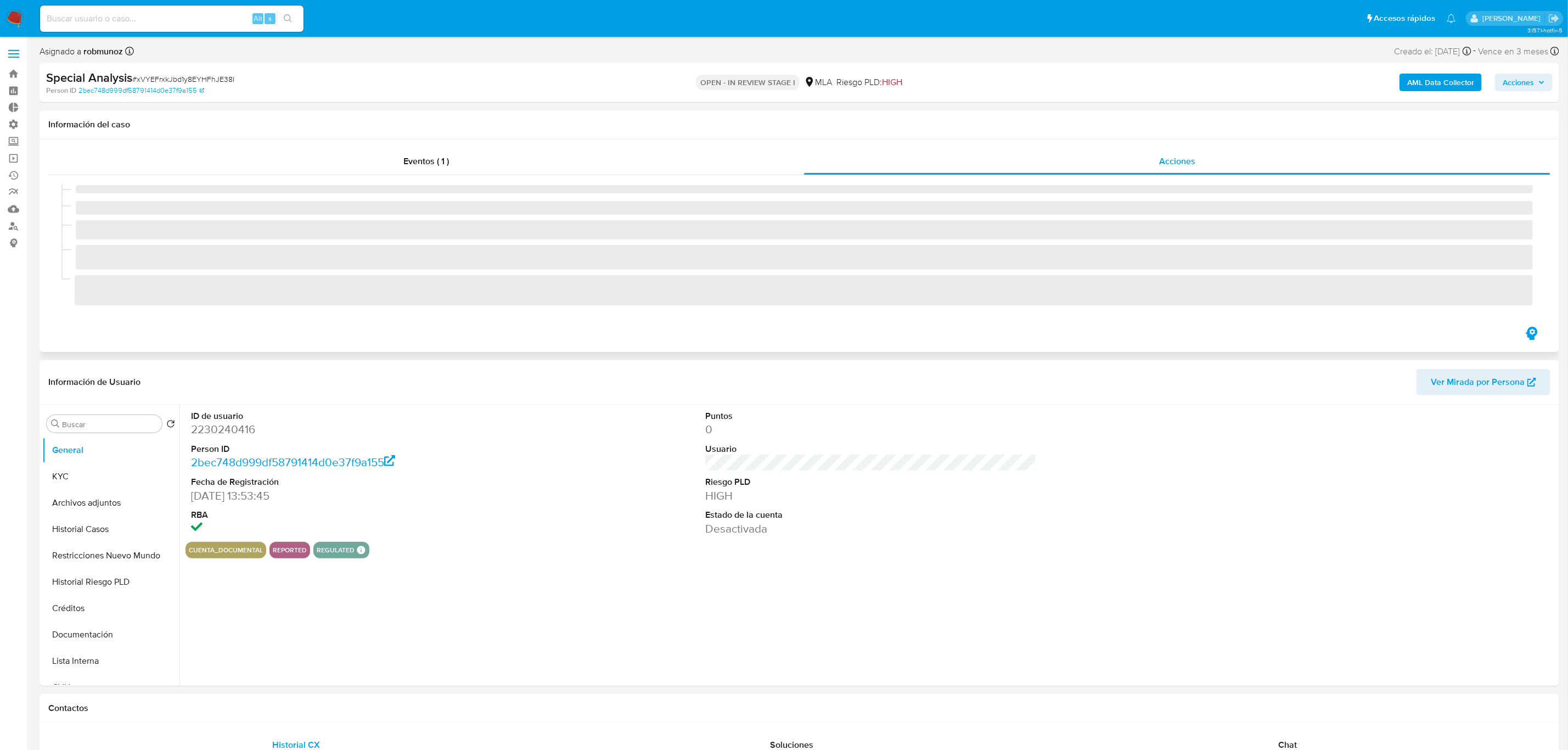
select select "10"
